Goal: Information Seeking & Learning: Learn about a topic

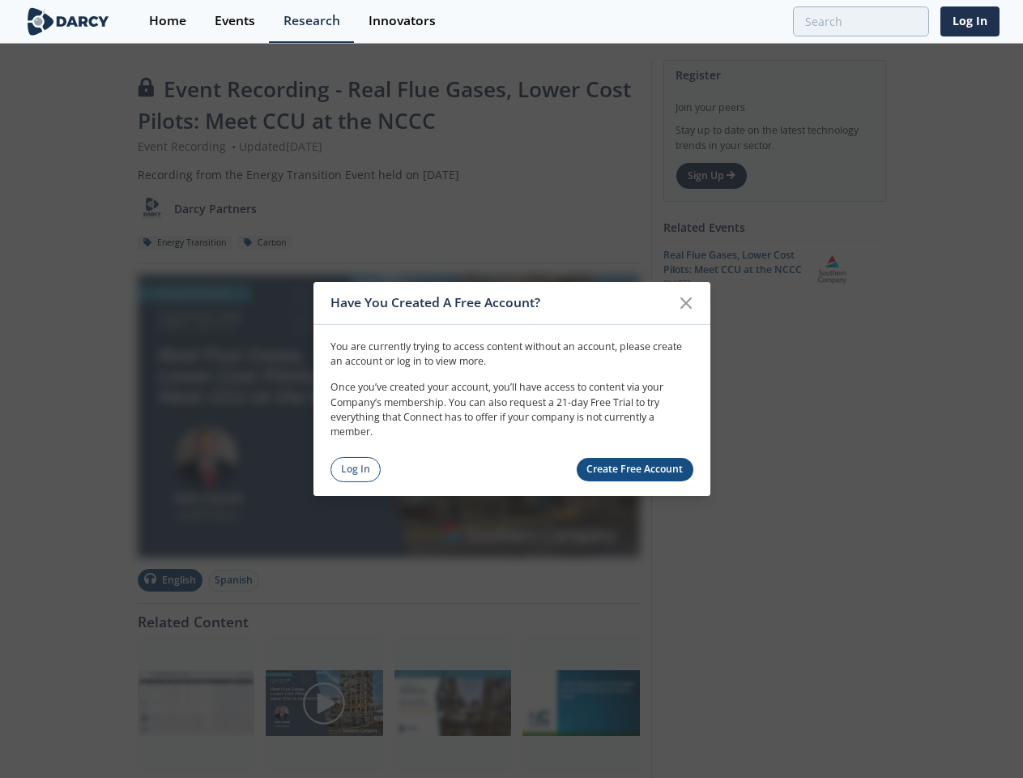
click at [511, 389] on p "Once you’ve created your account, you’ll have access to content via your Compan…" at bounding box center [511, 410] width 363 height 60
click at [686, 303] on icon at bounding box center [686, 303] width 10 height 10
